Goal: Find specific page/section: Find specific page/section

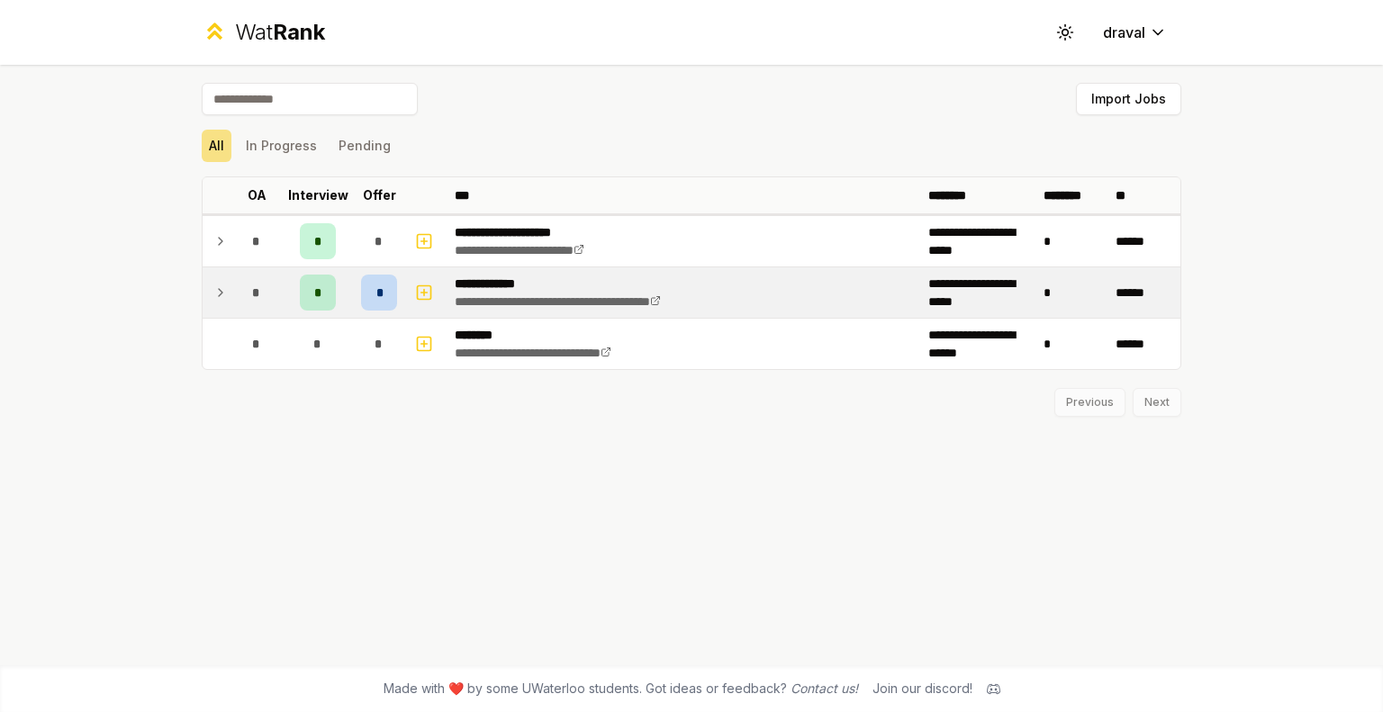
click at [385, 286] on div "*" at bounding box center [379, 293] width 36 height 36
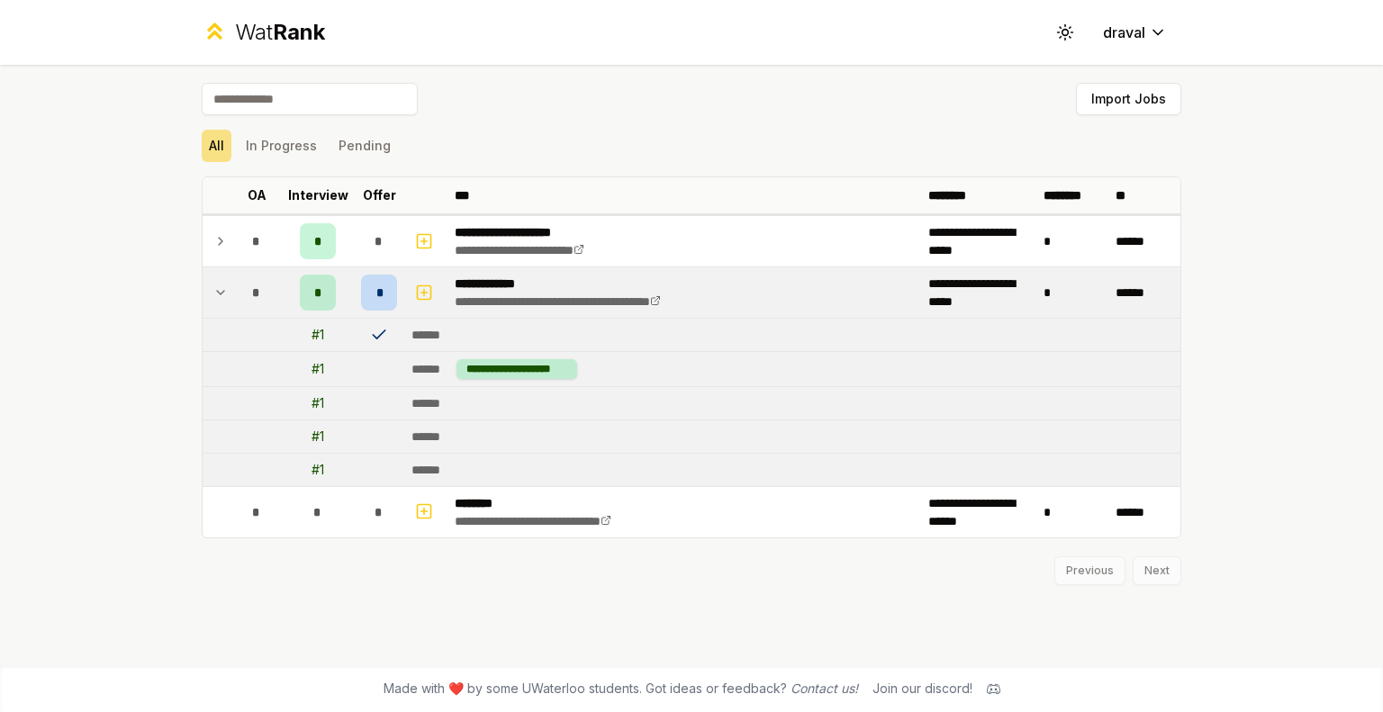
click at [374, 334] on icon at bounding box center [379, 335] width 12 height 8
click at [480, 365] on div "**********" at bounding box center [518, 369] width 122 height 20
click at [422, 289] on icon "button" at bounding box center [424, 293] width 18 height 22
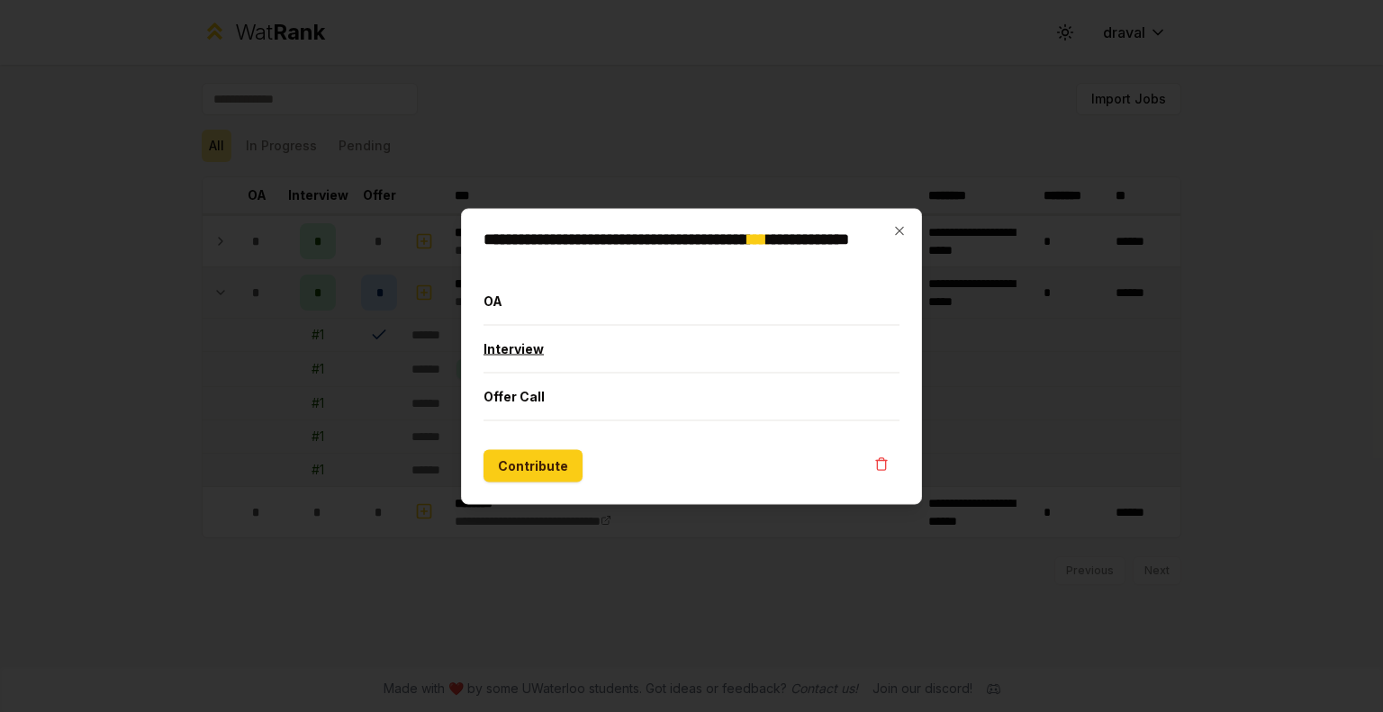
click at [576, 352] on button "Interview" at bounding box center [692, 348] width 416 height 47
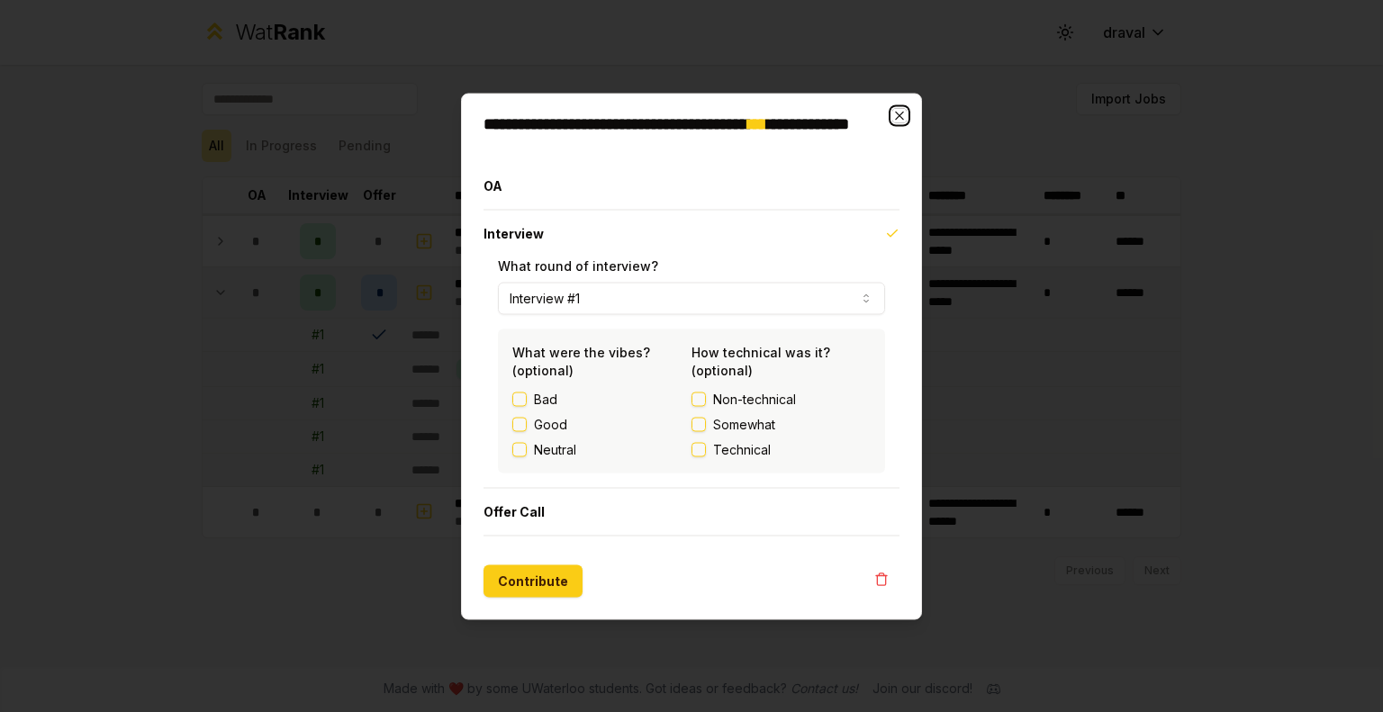
click at [895, 114] on icon "button" at bounding box center [900, 115] width 14 height 14
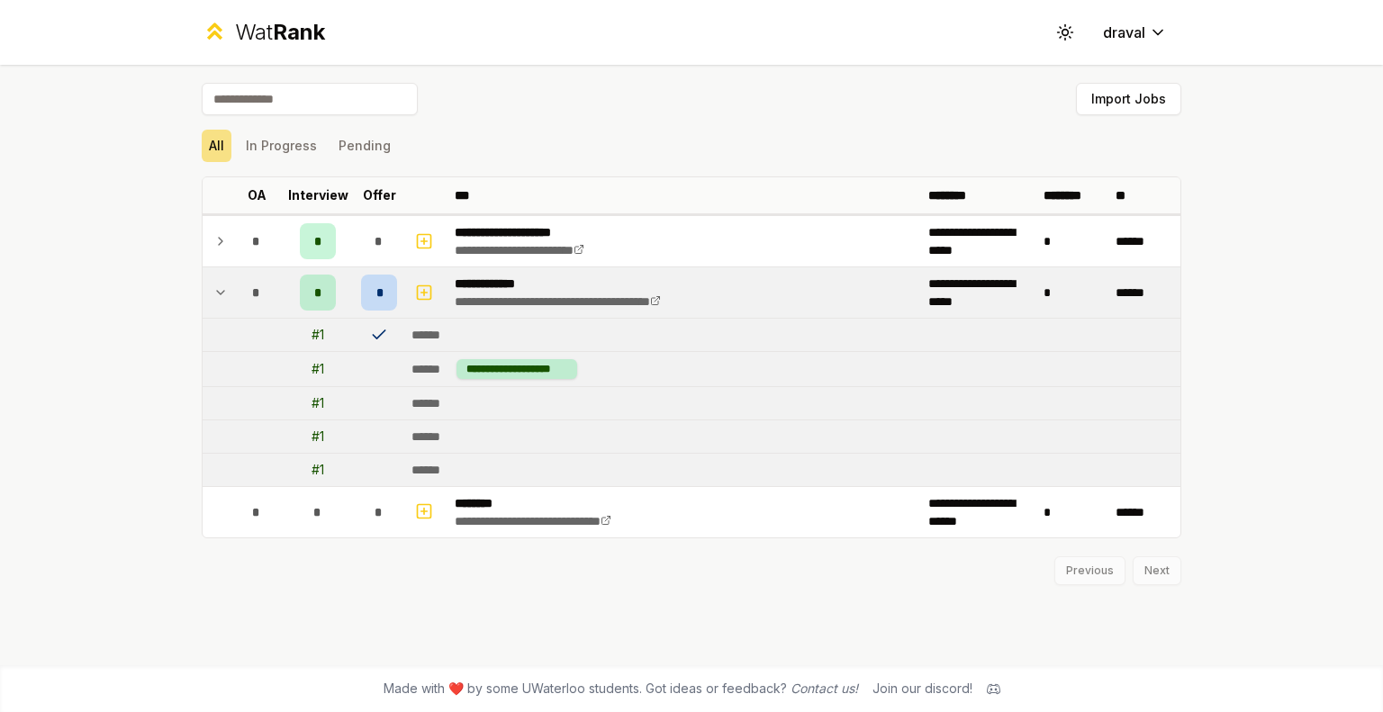
click at [315, 293] on span "*" at bounding box center [318, 293] width 8 height 18
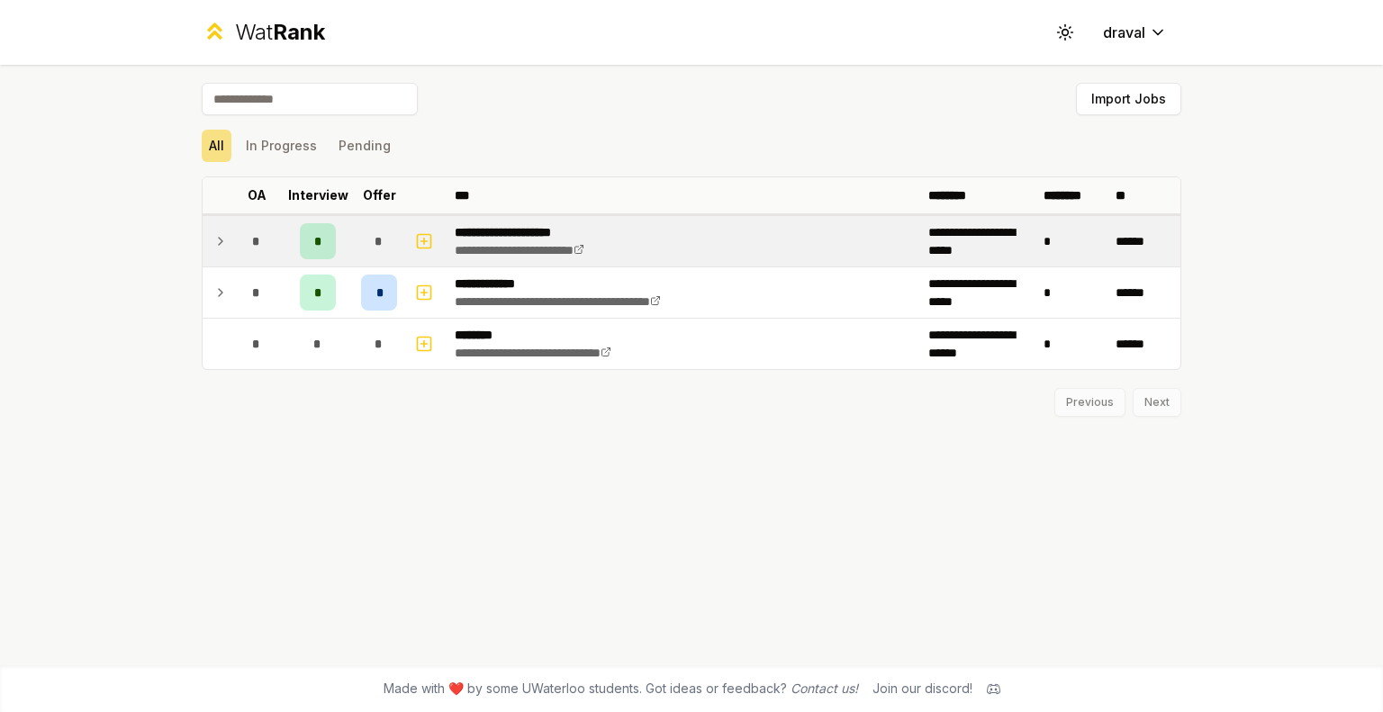
click at [326, 240] on div "*" at bounding box center [318, 241] width 36 height 36
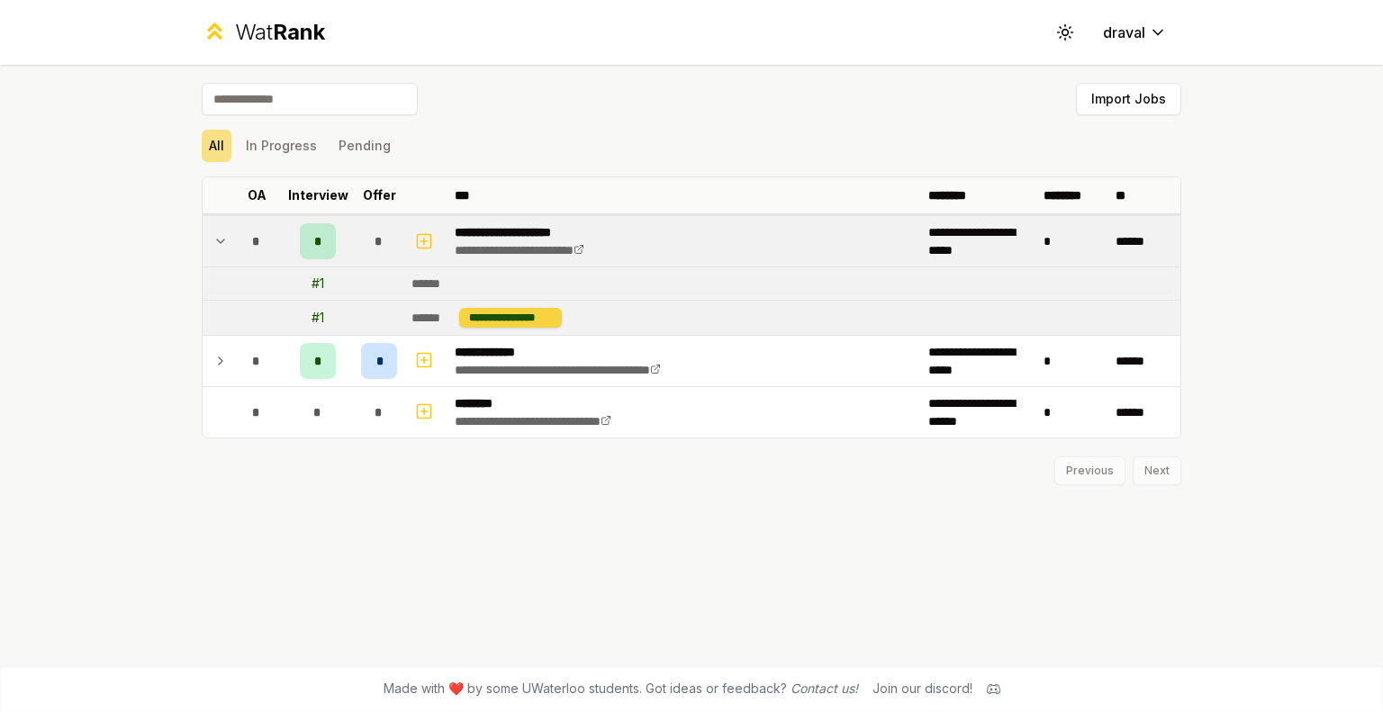
click at [516, 318] on div "**********" at bounding box center [510, 318] width 103 height 20
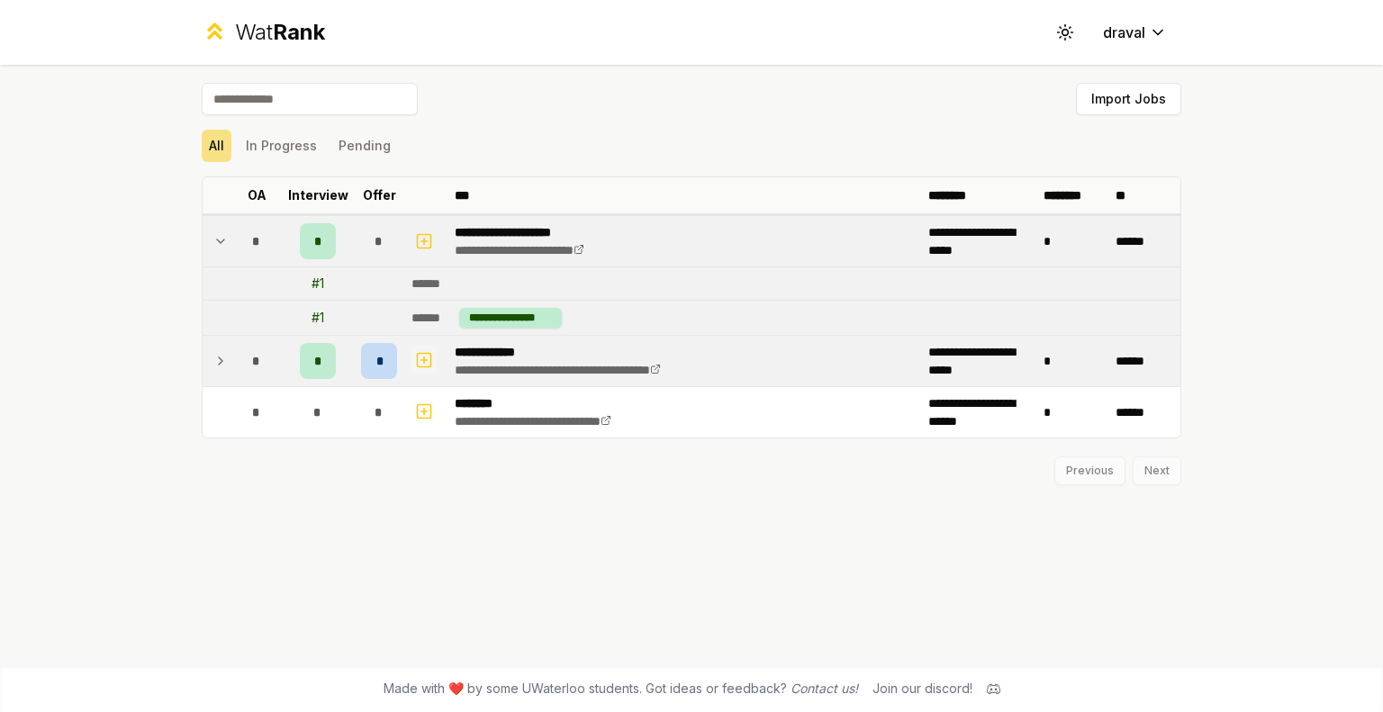
click at [431, 360] on rect "button" at bounding box center [425, 361] width 14 height 14
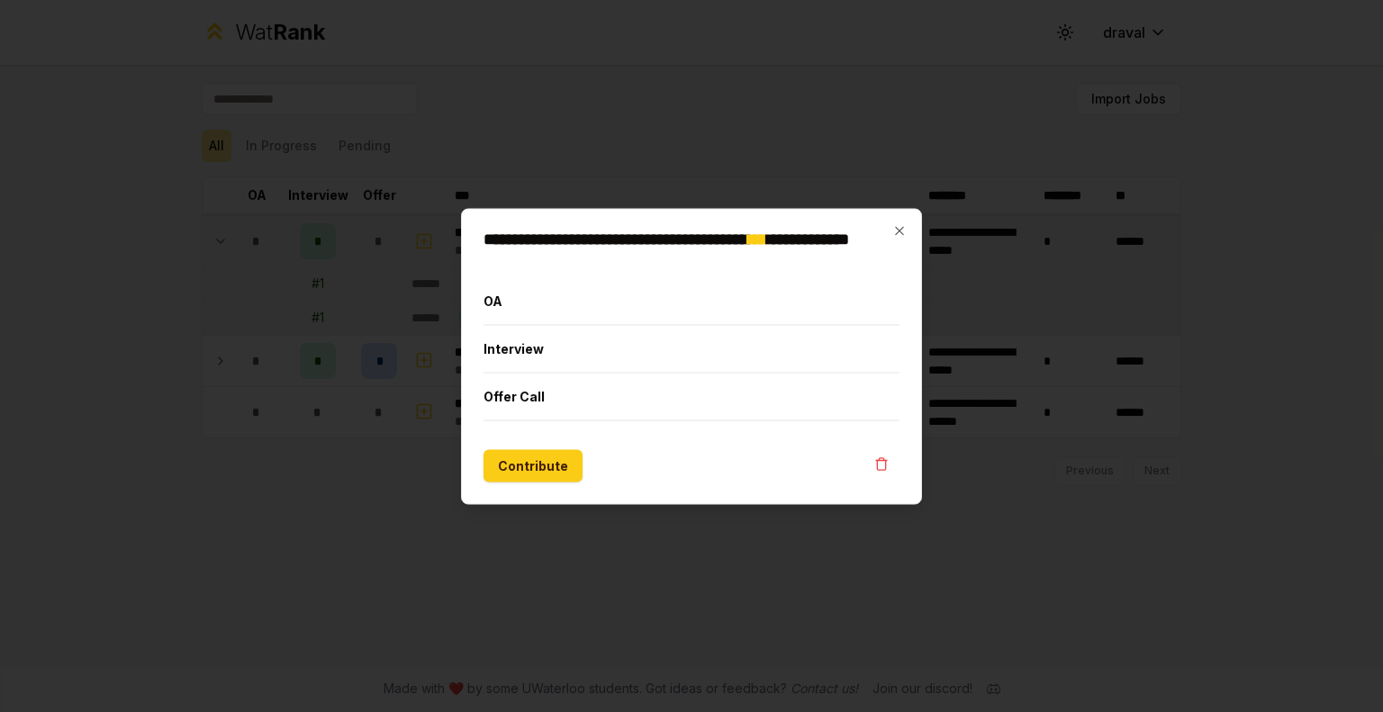
click at [407, 473] on div at bounding box center [691, 356] width 1383 height 712
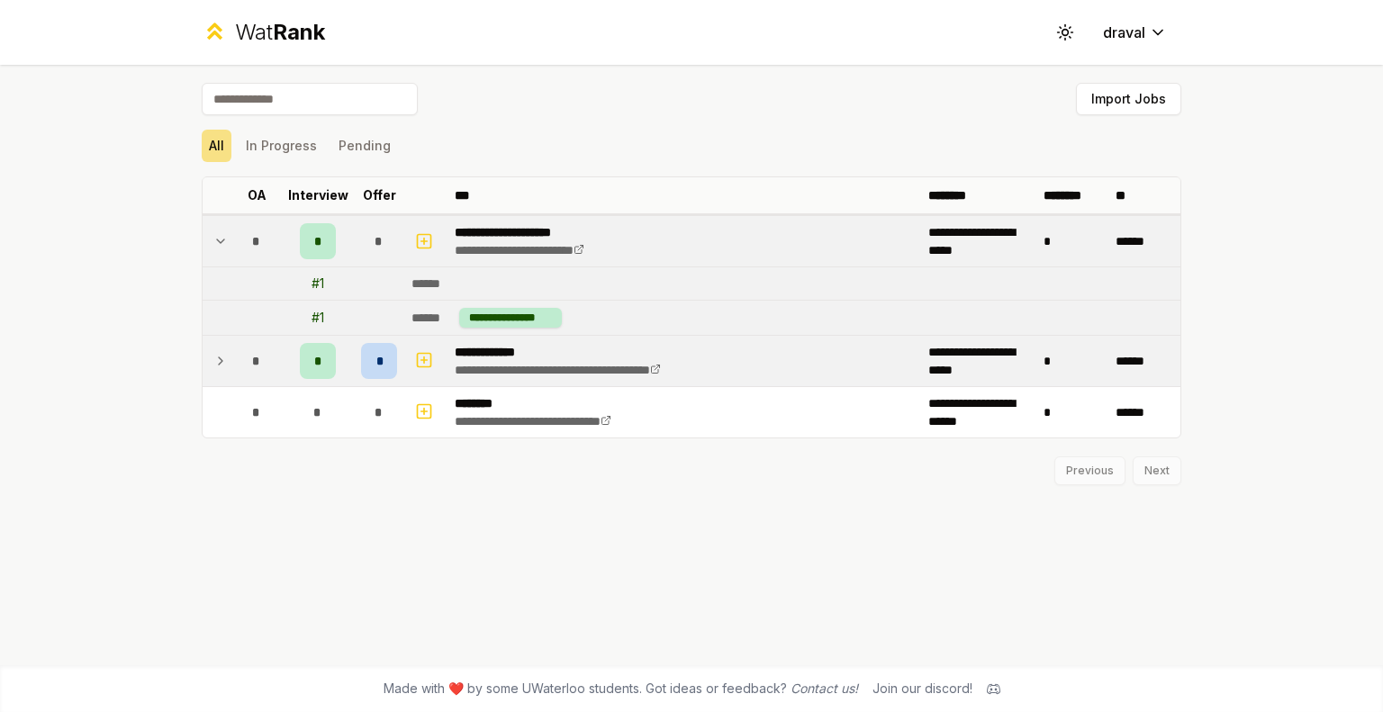
click at [213, 358] on td at bounding box center [217, 361] width 29 height 50
